Goal: Task Accomplishment & Management: Manage account settings

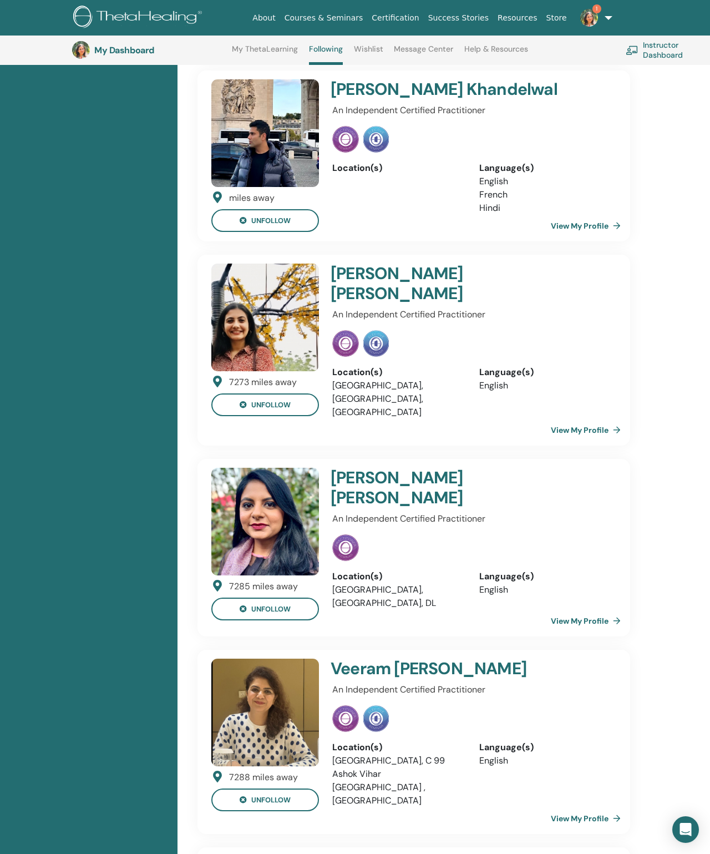
scroll to position [2093, 0]
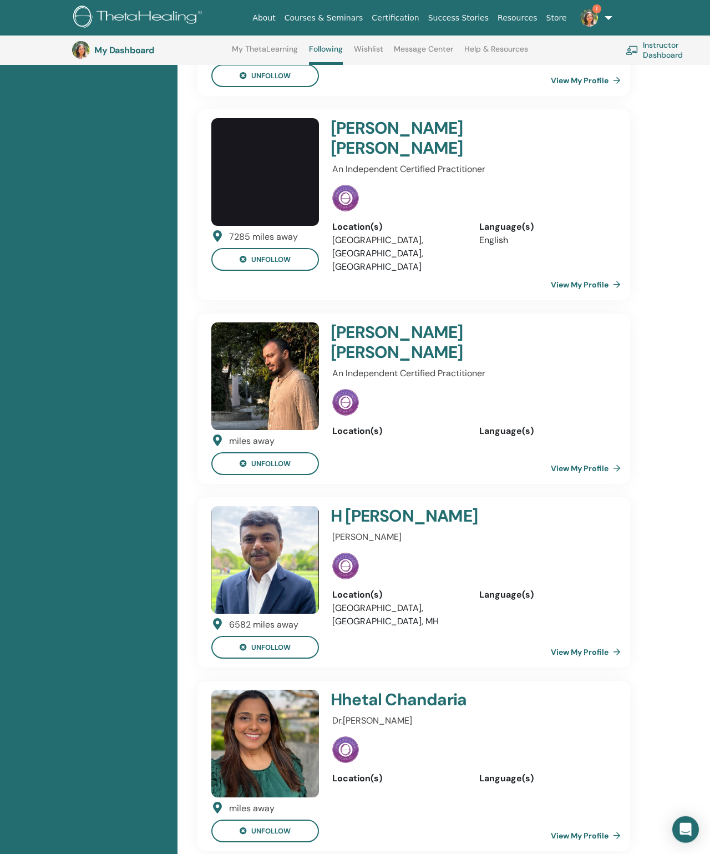
scroll to position [3183, 0]
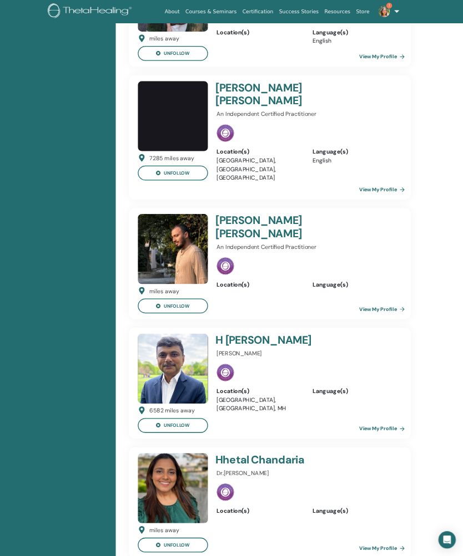
scroll to position [3333, 124]
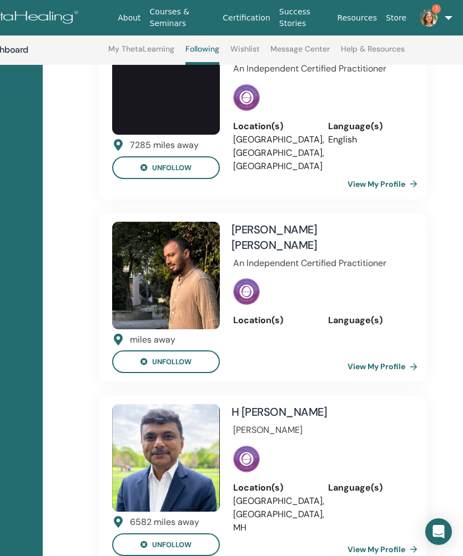
click at [176, 404] on img at bounding box center [166, 458] width 108 height 108
click at [389, 539] on link "View My Profile" at bounding box center [384, 550] width 74 height 22
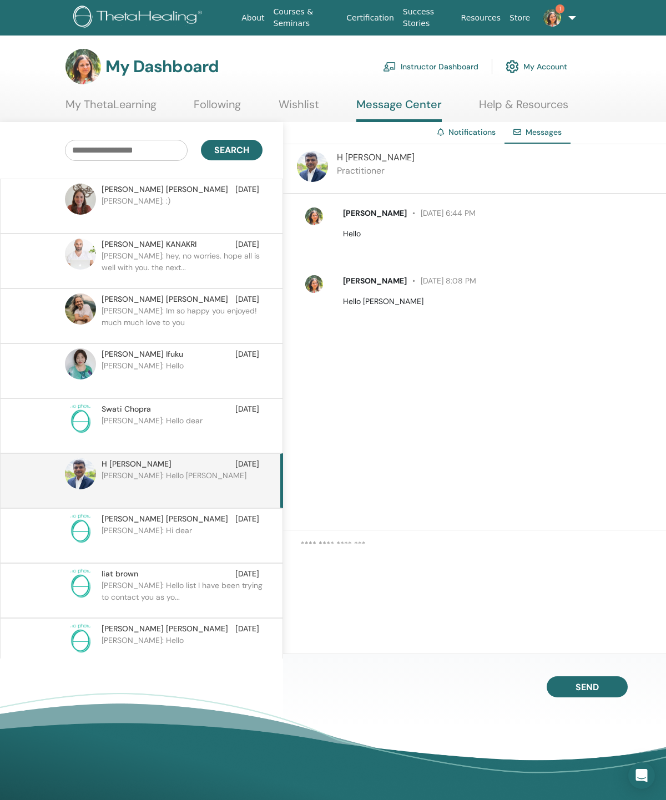
click at [572, 20] on link "1" at bounding box center [553, 18] width 38 height 36
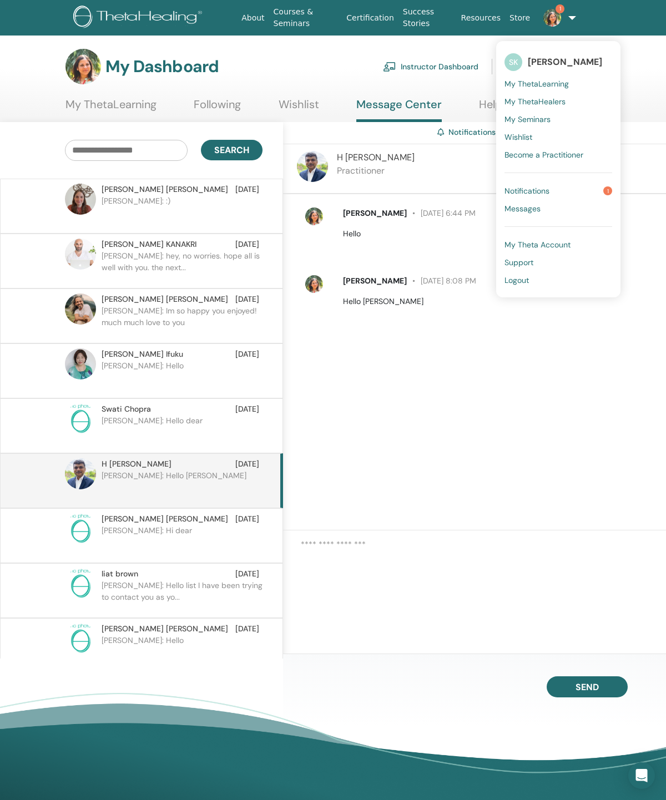
click at [596, 193] on link "Notifications 1" at bounding box center [558, 191] width 108 height 18
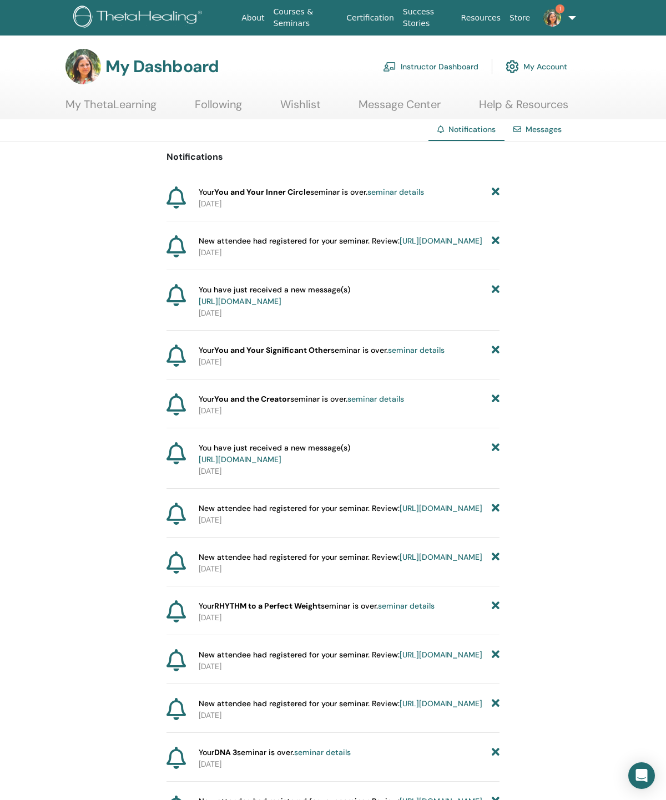
click at [399, 246] on link "https://member.thetahealing.com/instructor/seminar/376733/attendees" at bounding box center [440, 241] width 83 height 10
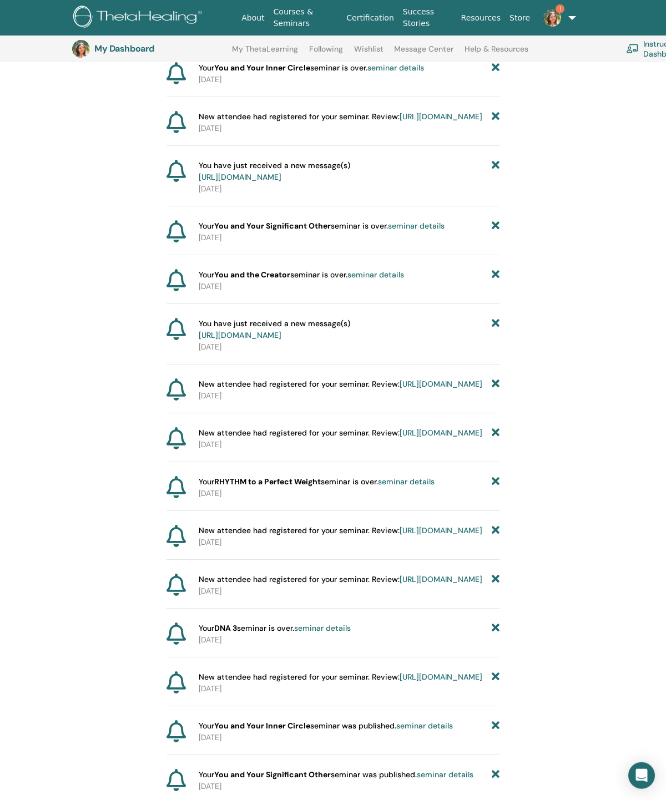
scroll to position [153, 0]
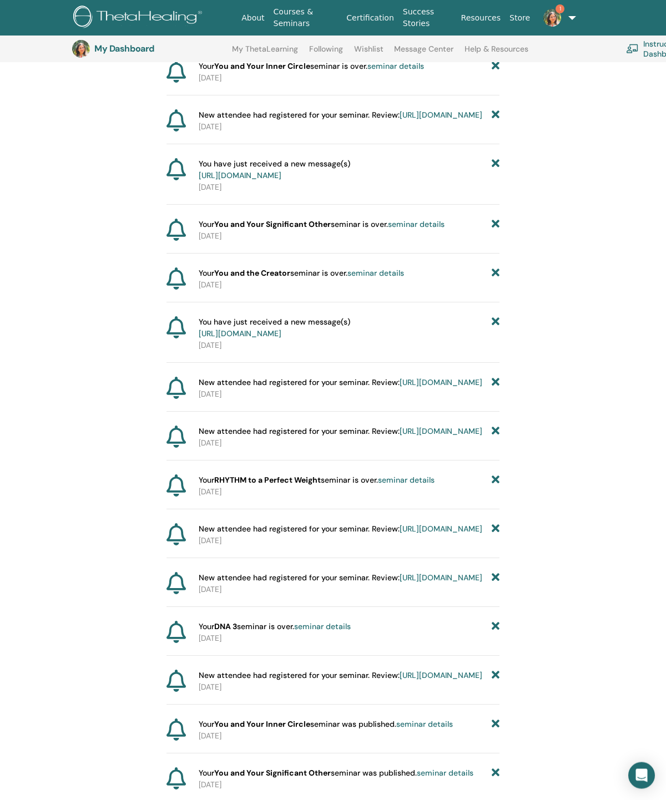
click at [573, 14] on link "1" at bounding box center [553, 18] width 38 height 36
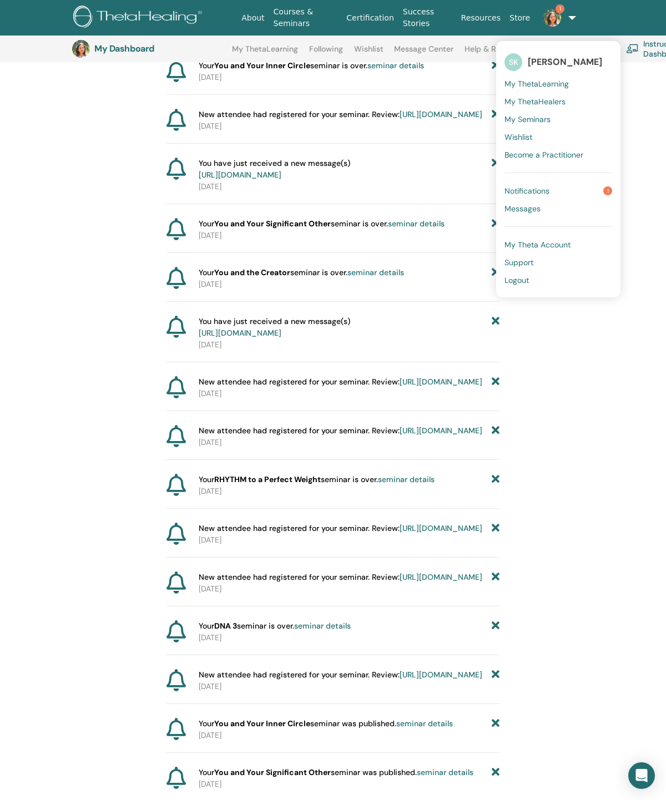
click at [580, 192] on link "Notifications 1" at bounding box center [558, 191] width 108 height 18
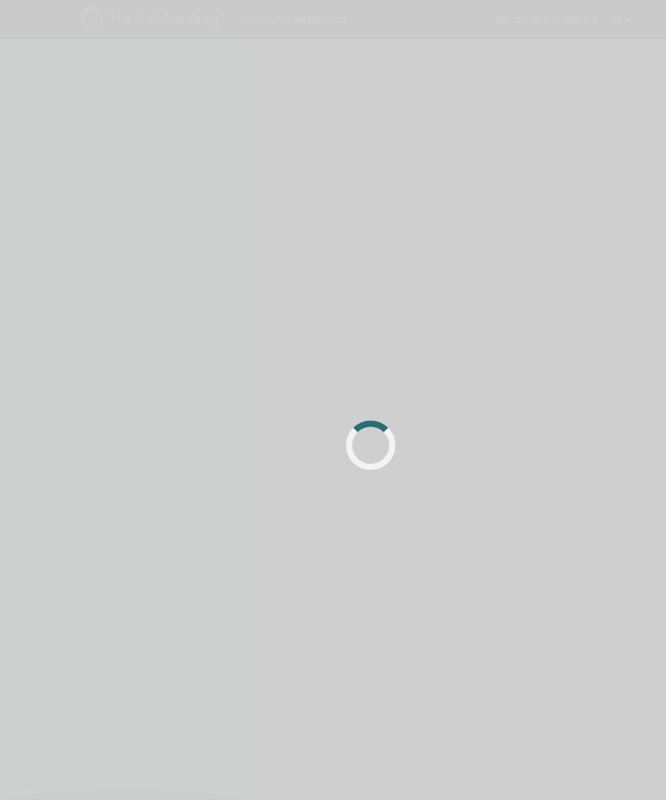
scroll to position [8, 0]
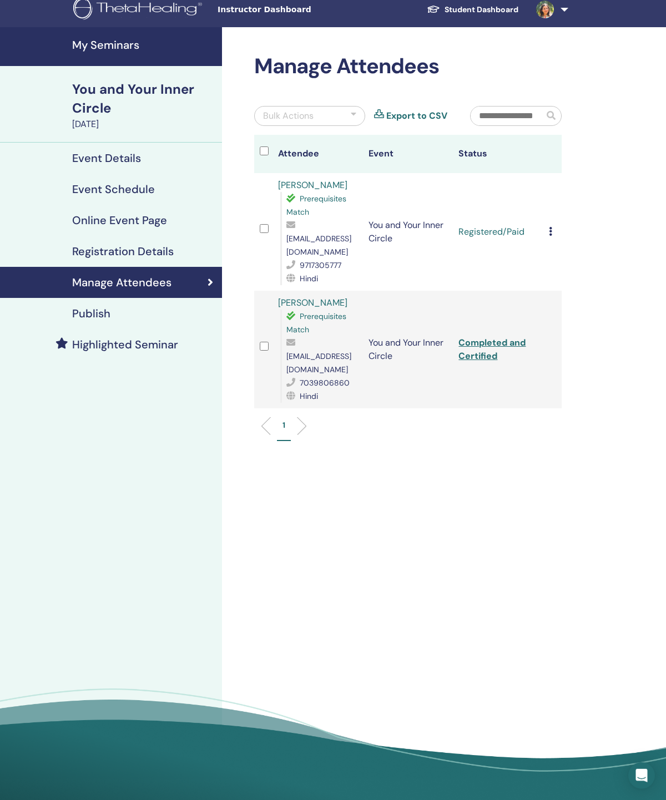
click at [553, 234] on div "Cancel Registration Do not auto-certify Mark as Paid Mark as Unpaid Mark as Abs…" at bounding box center [552, 231] width 7 height 13
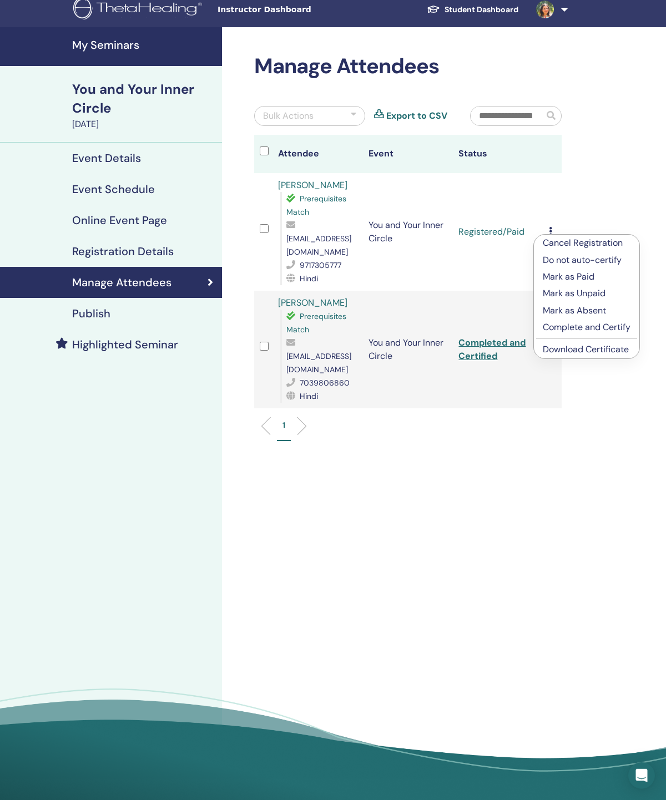
click at [597, 330] on p "Complete and Certify" at bounding box center [587, 327] width 88 height 13
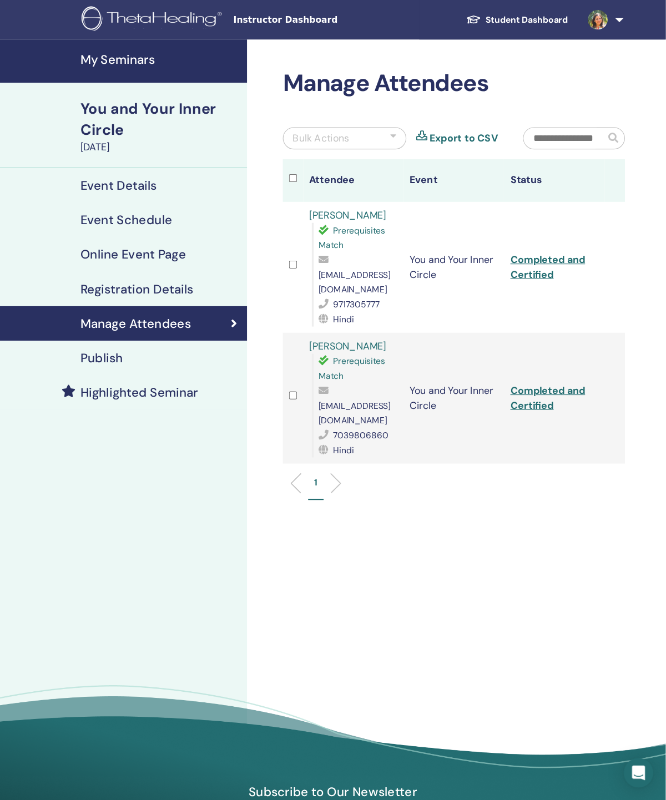
scroll to position [8, 0]
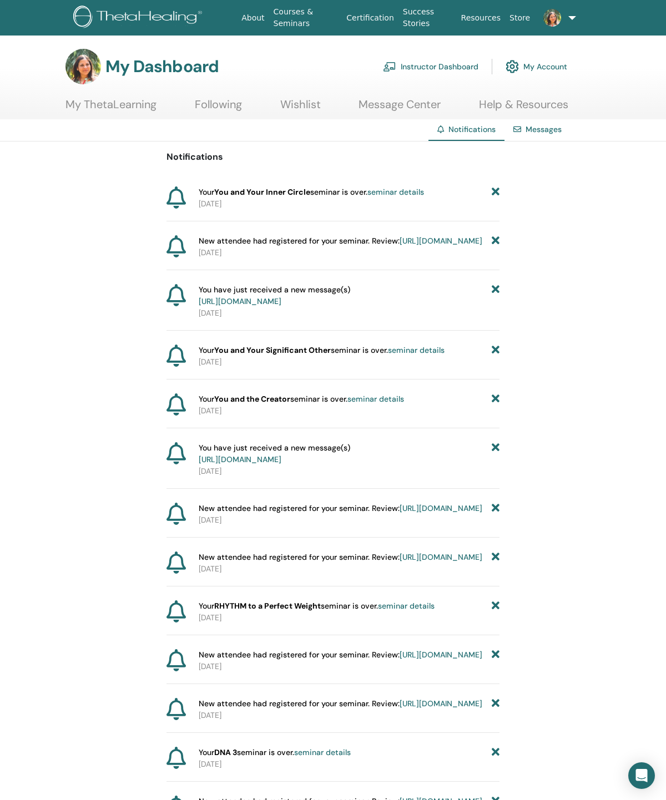
click at [494, 192] on icon at bounding box center [496, 192] width 8 height 12
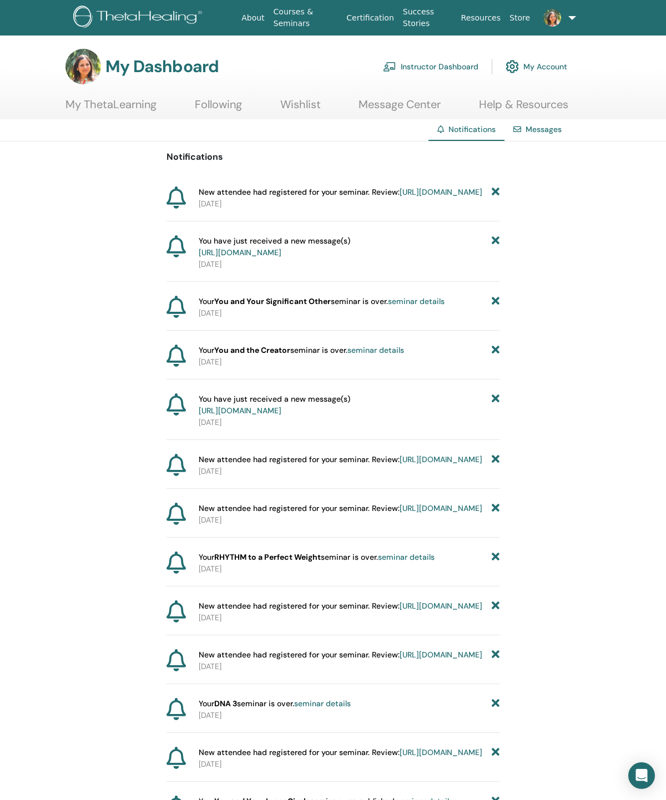
click at [493, 192] on icon at bounding box center [496, 192] width 8 height 12
